Goal: Find specific page/section: Find specific page/section

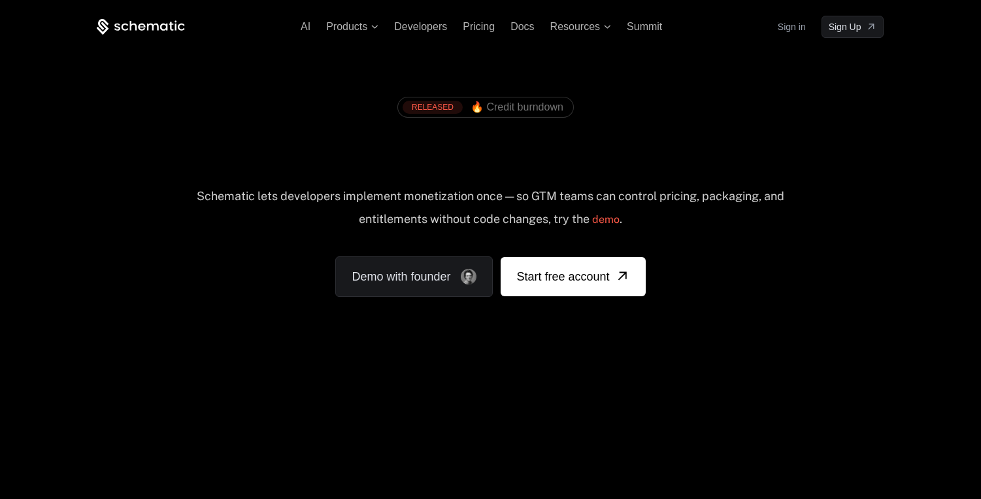
click at [789, 25] on link "Sign in" at bounding box center [792, 26] width 28 height 21
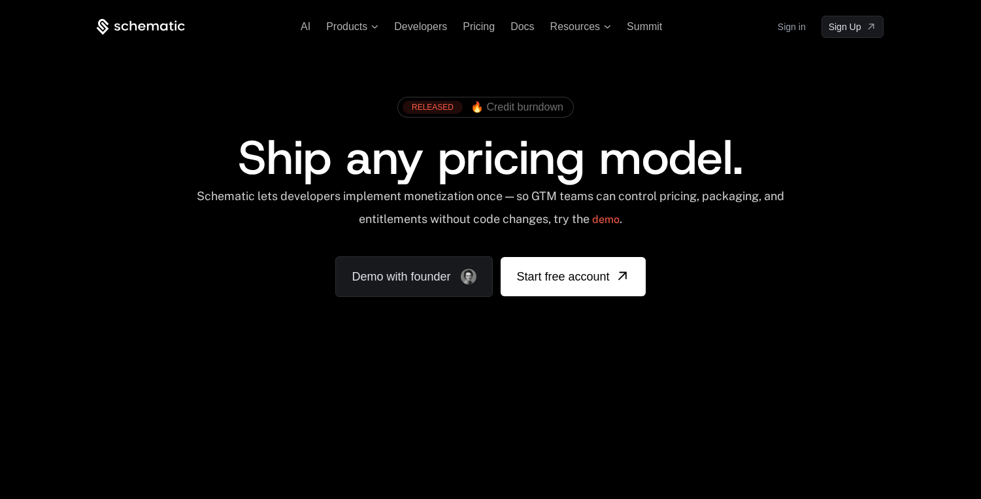
click at [789, 25] on link "Sign in" at bounding box center [792, 26] width 28 height 21
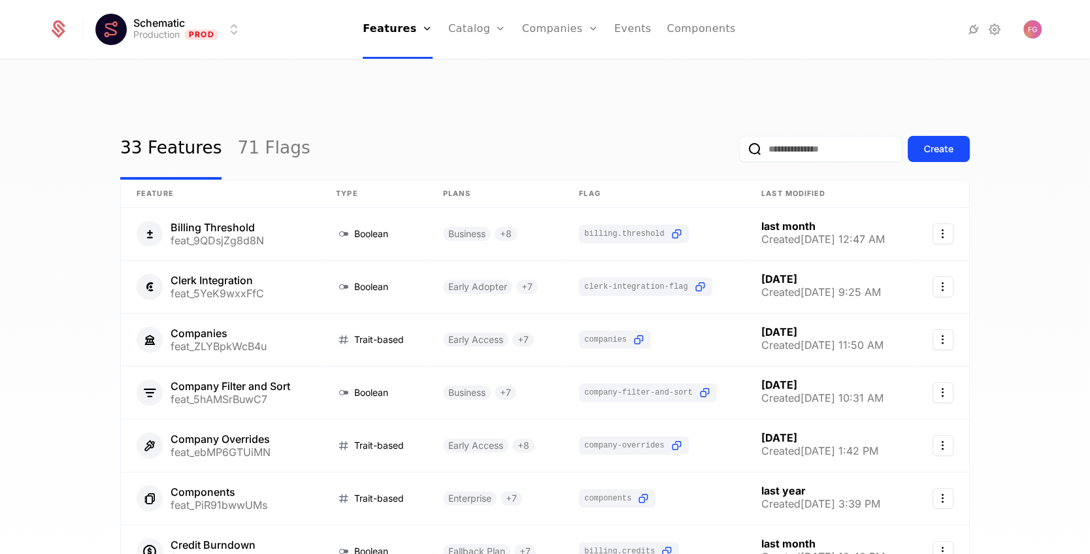
click at [563, 33] on link "Companies" at bounding box center [560, 29] width 76 height 59
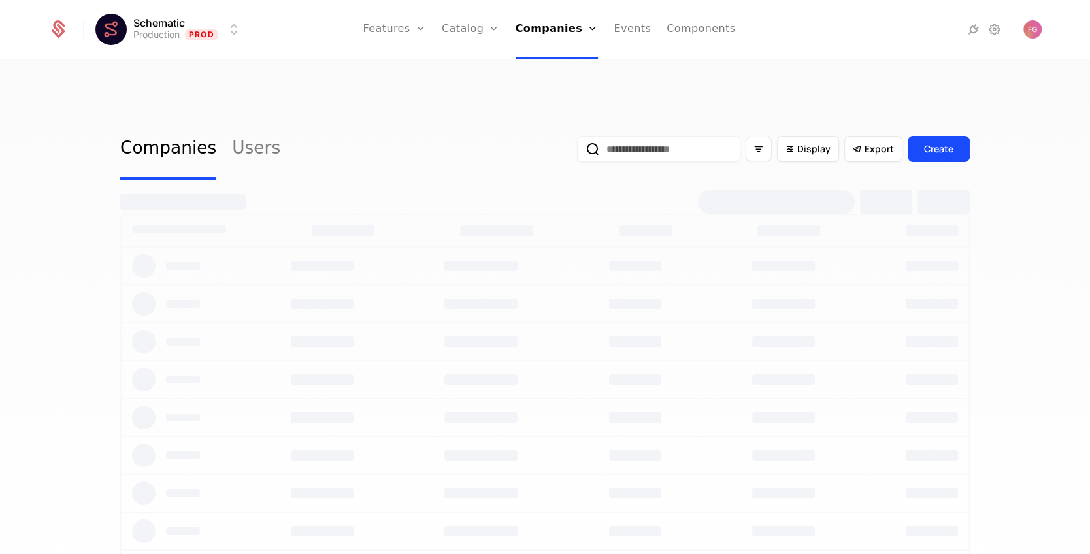
click at [656, 136] on input "email" at bounding box center [658, 149] width 163 height 26
type input "*****"
click at [577, 152] on button "submit" at bounding box center [577, 152] width 0 height 0
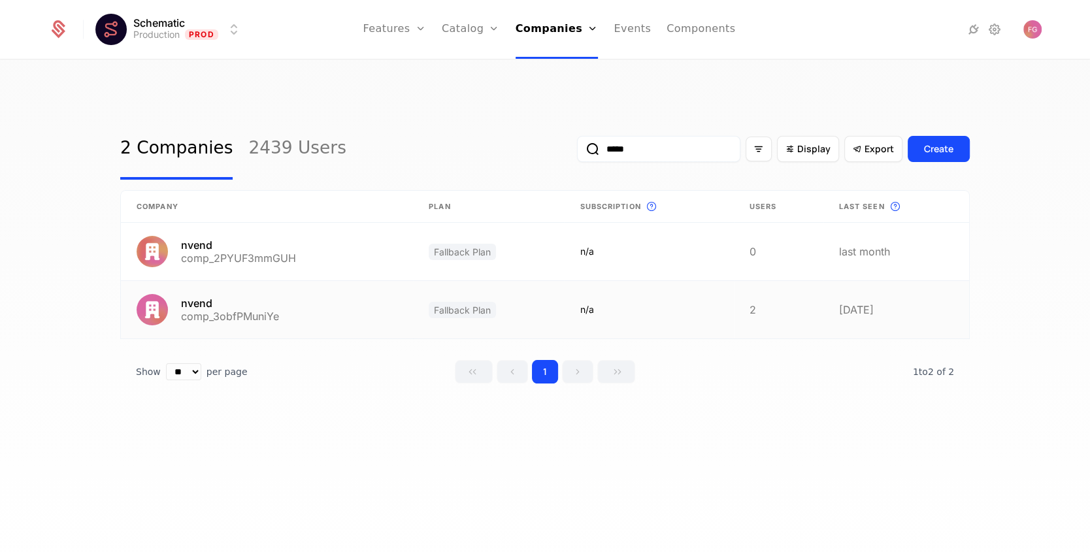
click at [318, 291] on link at bounding box center [267, 310] width 292 height 58
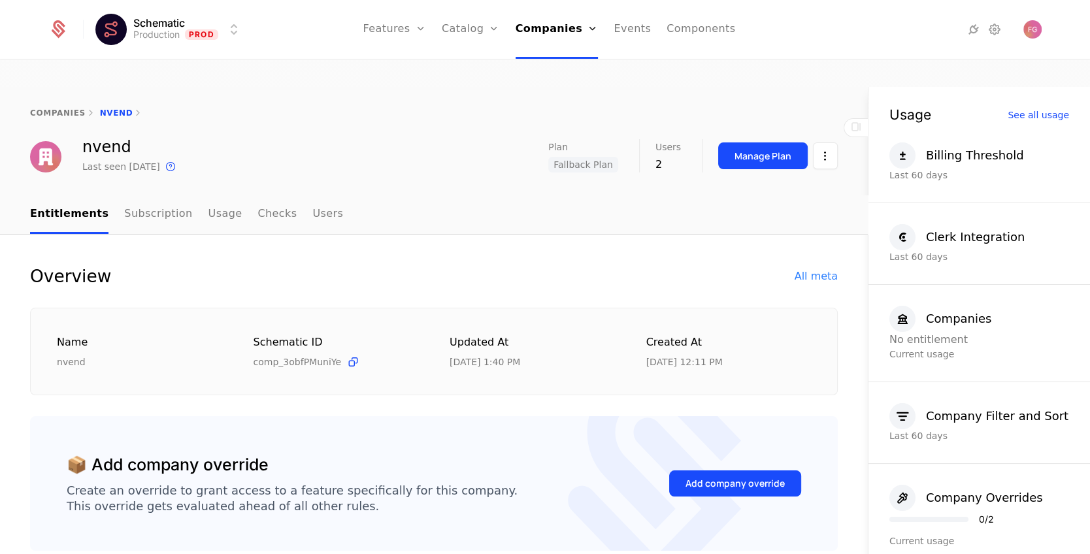
click at [146, 195] on link "Subscription" at bounding box center [158, 214] width 68 height 39
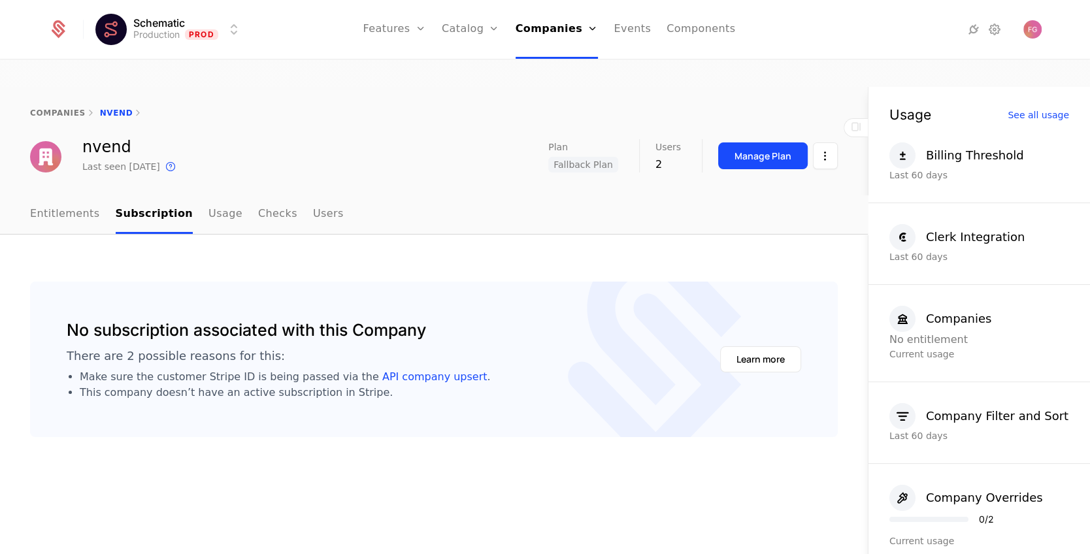
click at [208, 195] on link "Usage" at bounding box center [225, 214] width 34 height 39
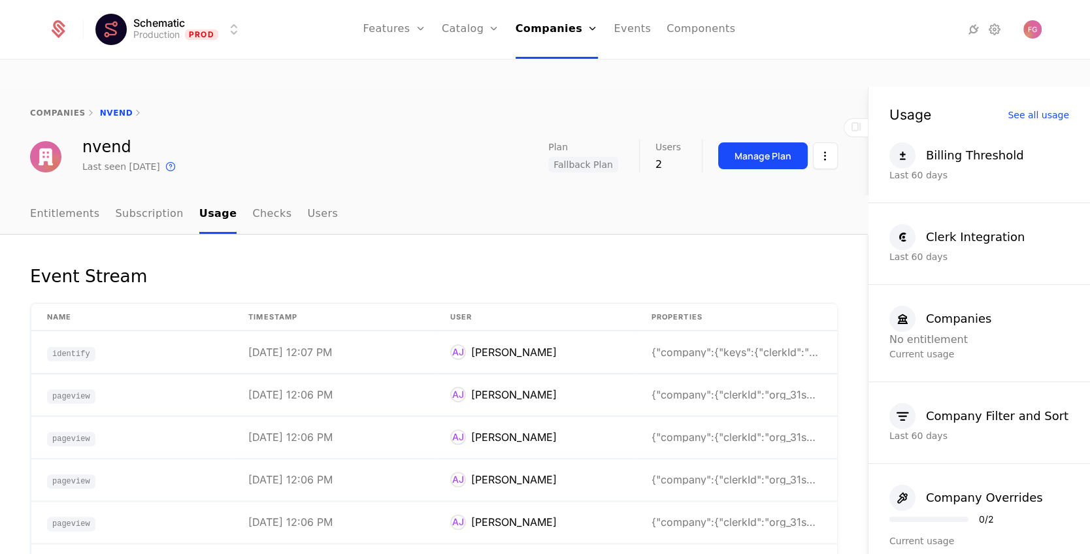
click at [262, 195] on link "Checks" at bounding box center [271, 214] width 39 height 39
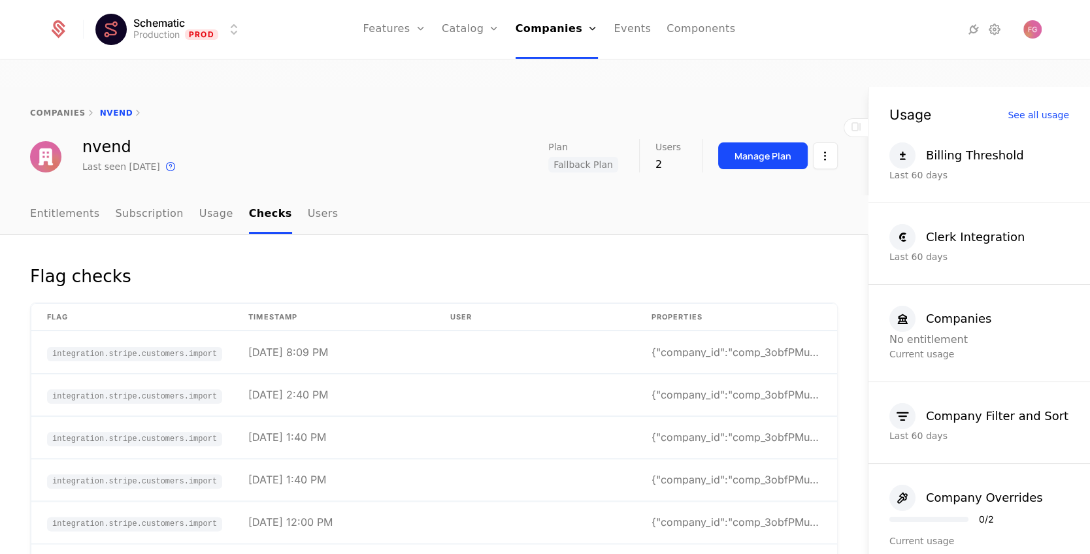
click at [309, 195] on link "Users" at bounding box center [323, 214] width 31 height 39
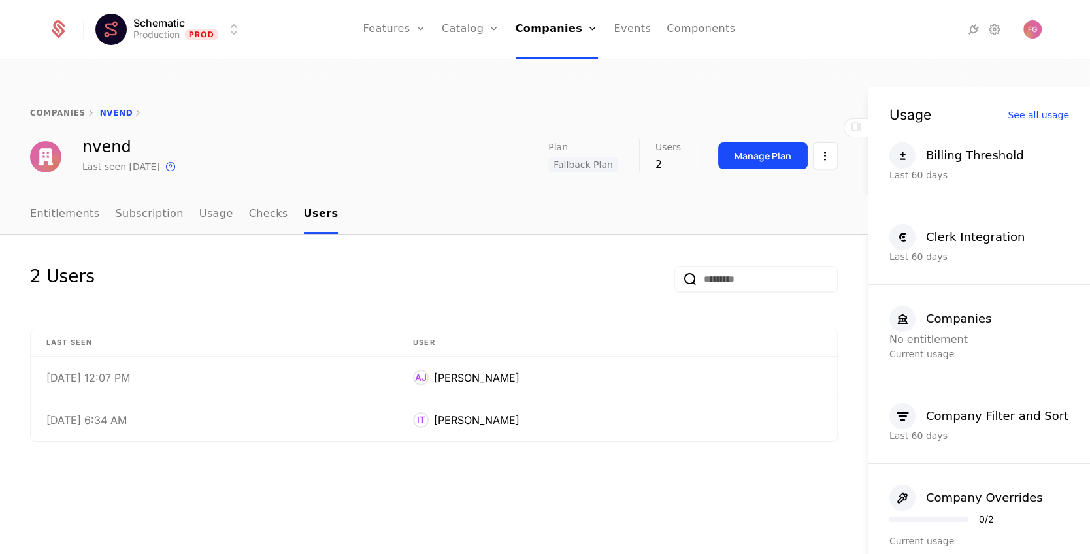
click at [74, 195] on link "Entitlements" at bounding box center [65, 214] width 70 height 39
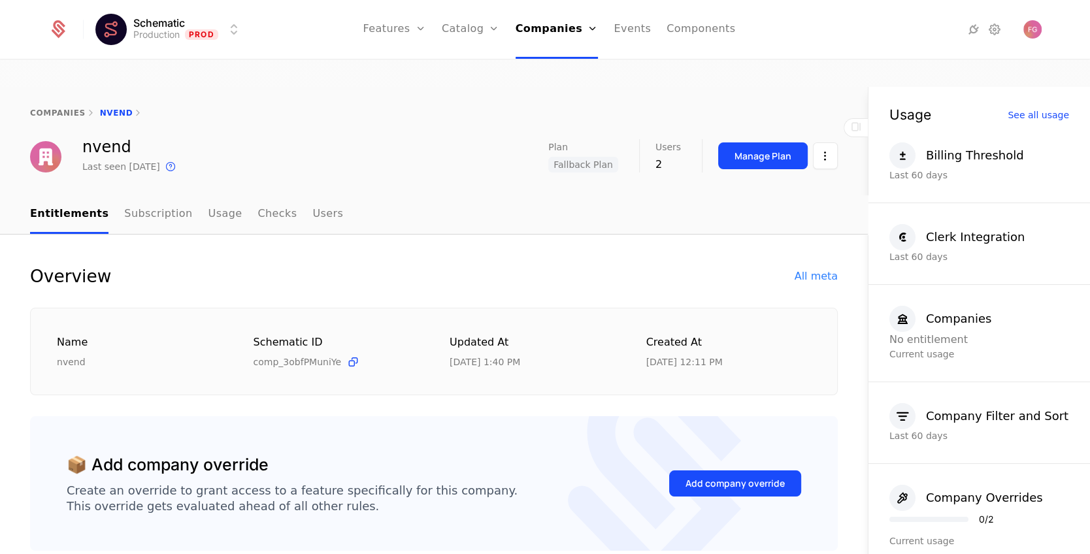
click at [768, 150] on div "Manage Plan" at bounding box center [762, 156] width 57 height 13
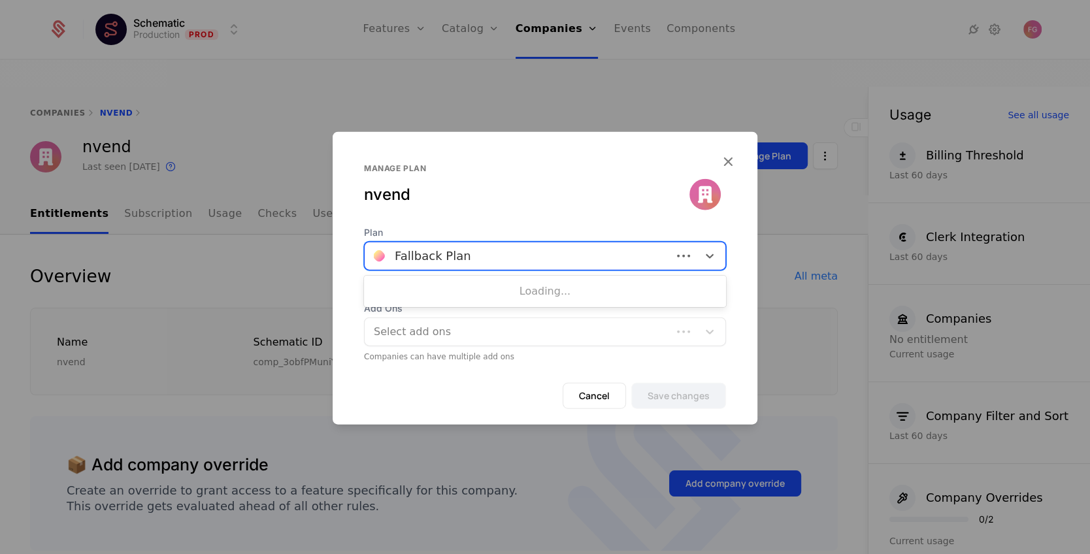
click at [525, 259] on div at bounding box center [518, 256] width 289 height 18
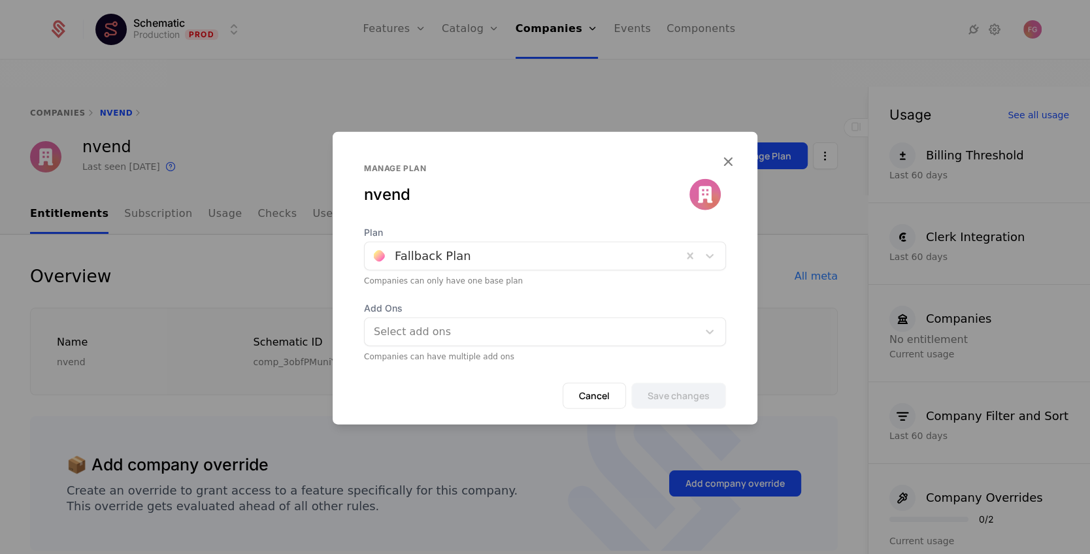
click at [539, 209] on div "Manage plan nvend" at bounding box center [545, 194] width 362 height 63
click at [733, 157] on icon "button" at bounding box center [727, 161] width 17 height 17
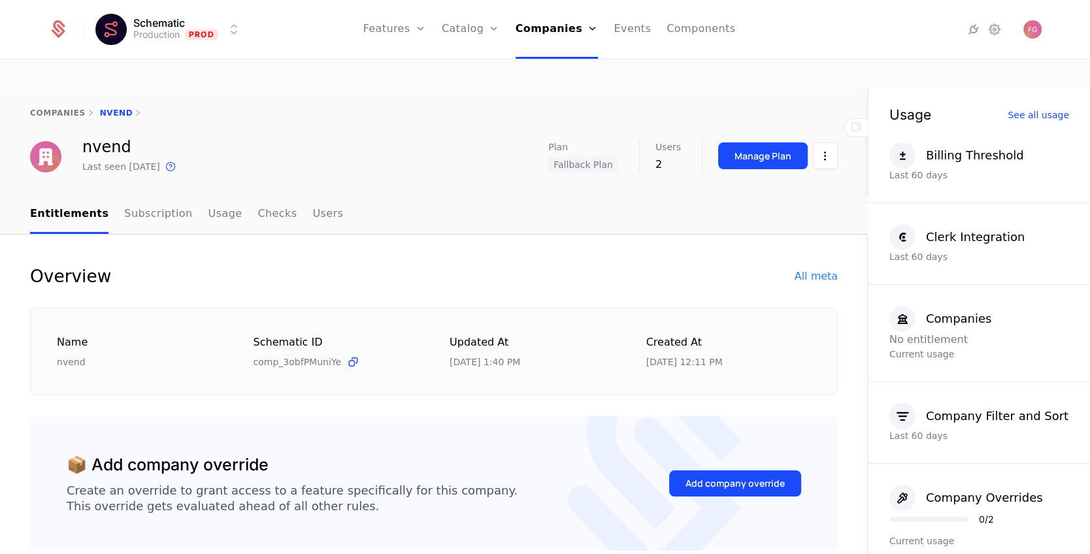
click at [550, 36] on link "Companies" at bounding box center [557, 29] width 83 height 59
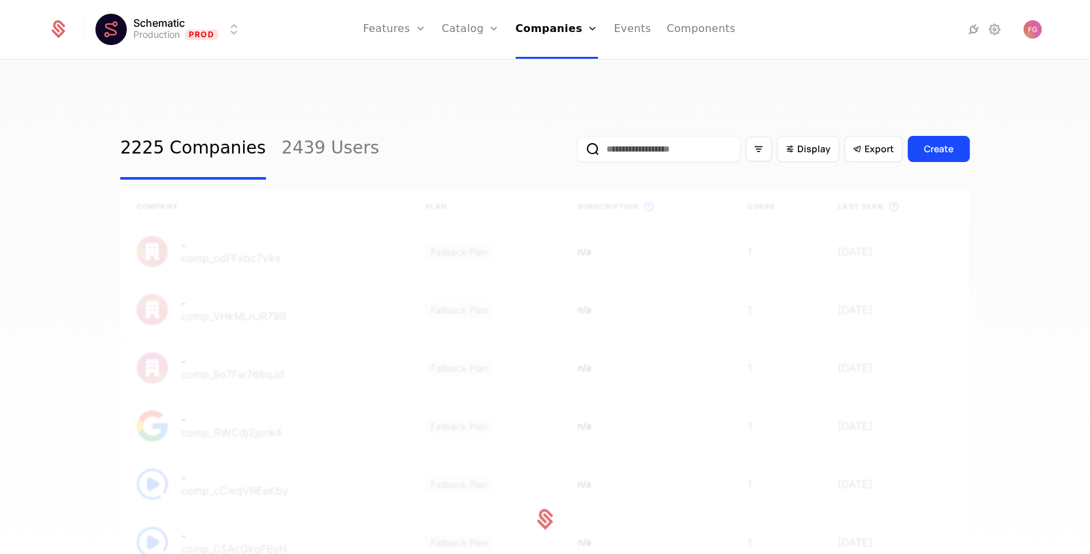
click at [644, 136] on input "email" at bounding box center [658, 149] width 163 height 26
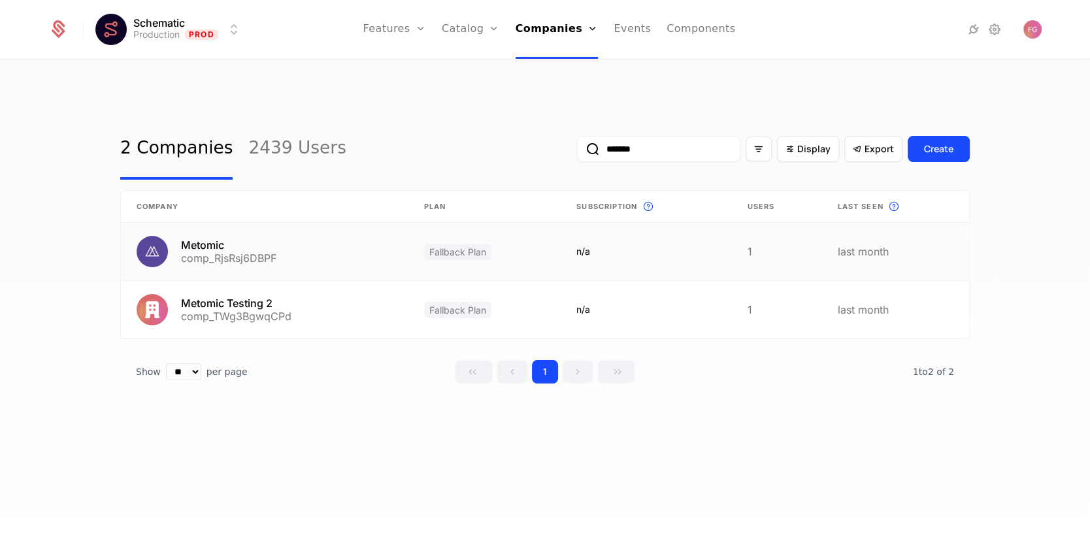
type input "*******"
click at [314, 237] on link at bounding box center [265, 252] width 288 height 58
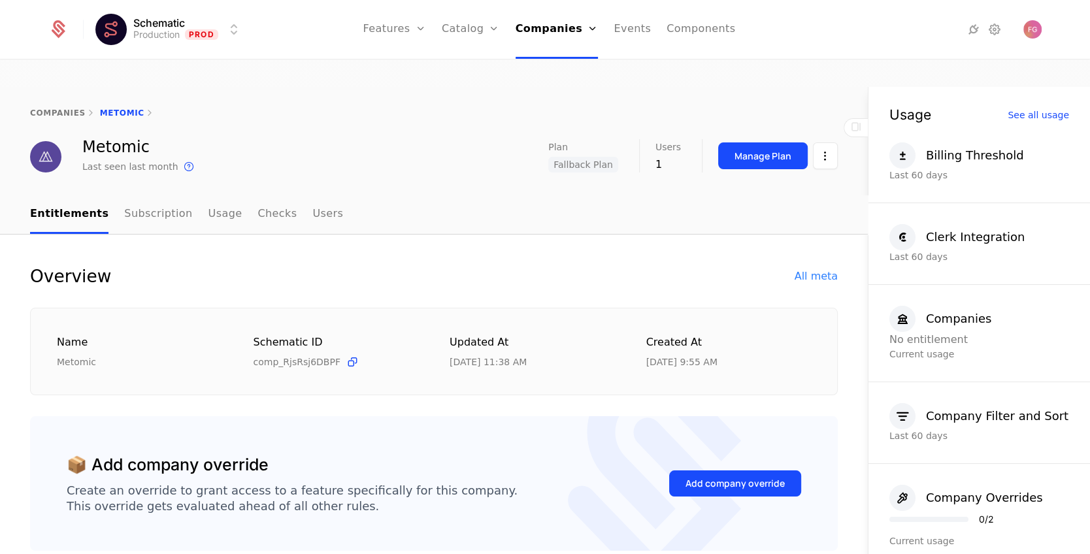
click at [312, 195] on link "Users" at bounding box center [327, 214] width 31 height 39
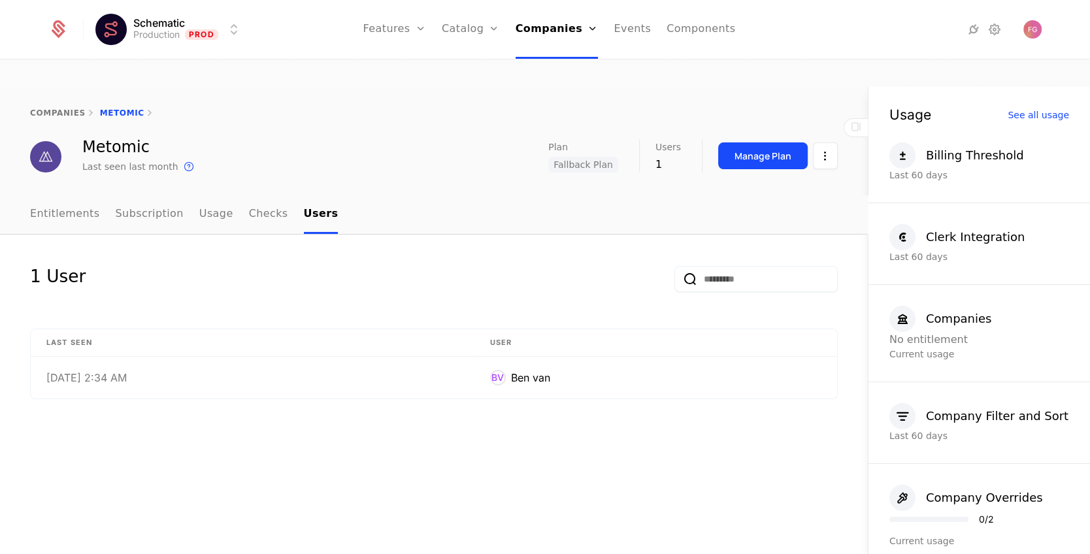
click at [263, 195] on link "Checks" at bounding box center [268, 214] width 39 height 39
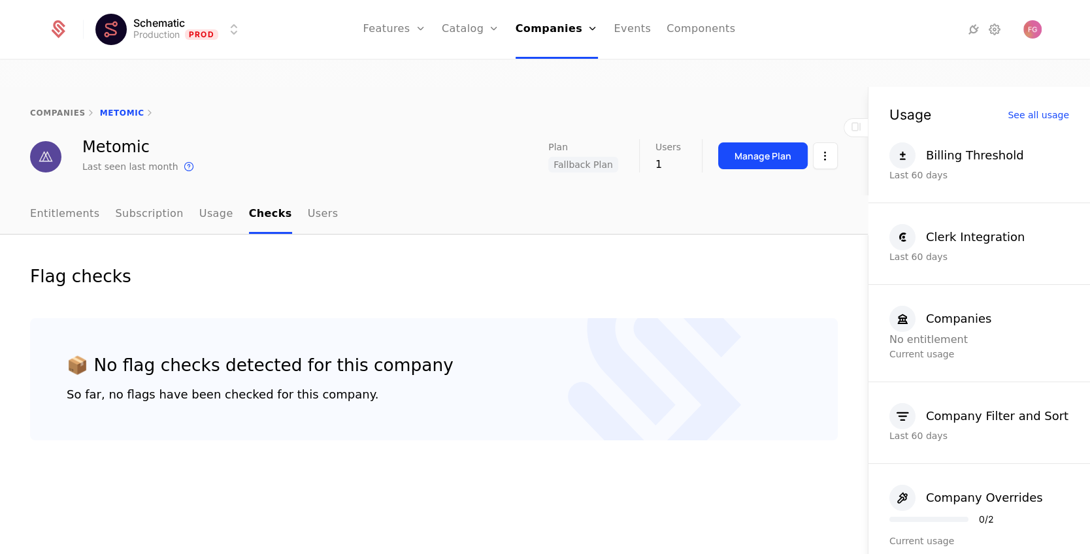
click at [201, 199] on link "Usage" at bounding box center [216, 214] width 34 height 39
